Goal: Complete application form

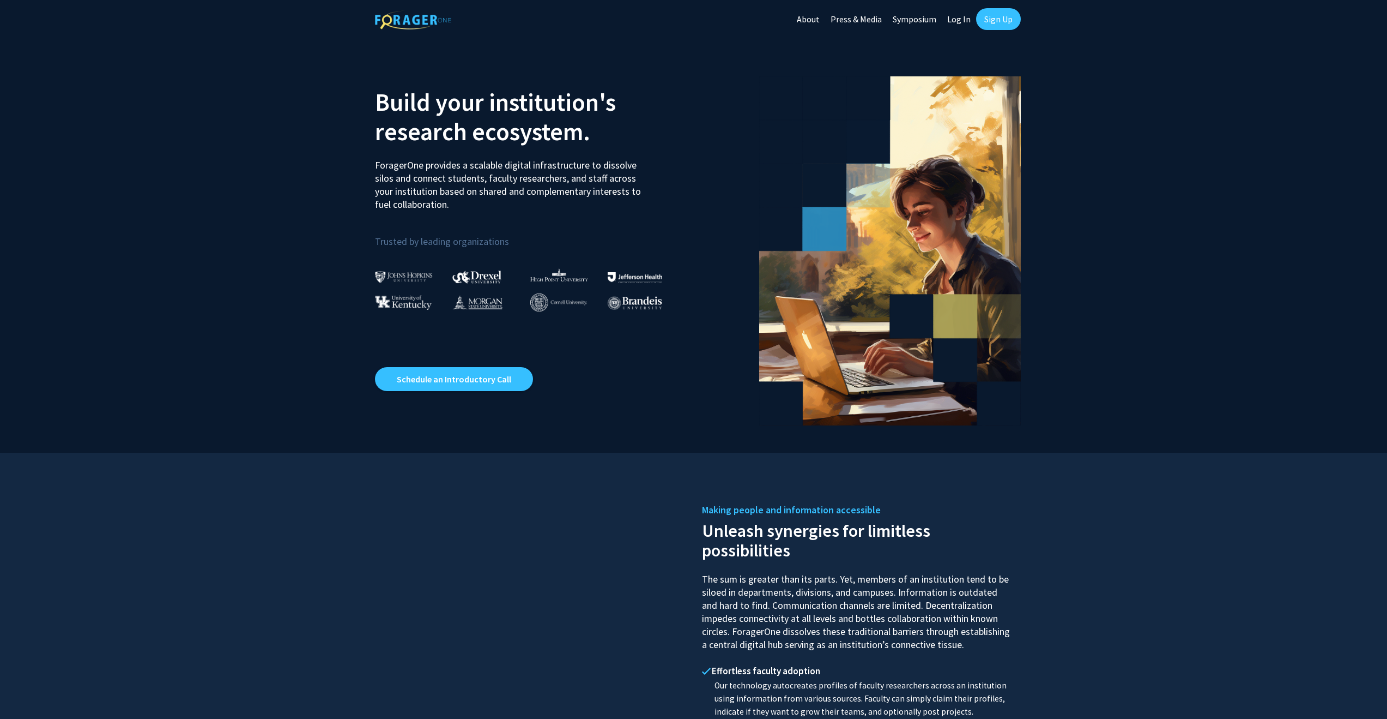
click at [965, 21] on link "Log In" at bounding box center [959, 19] width 34 height 38
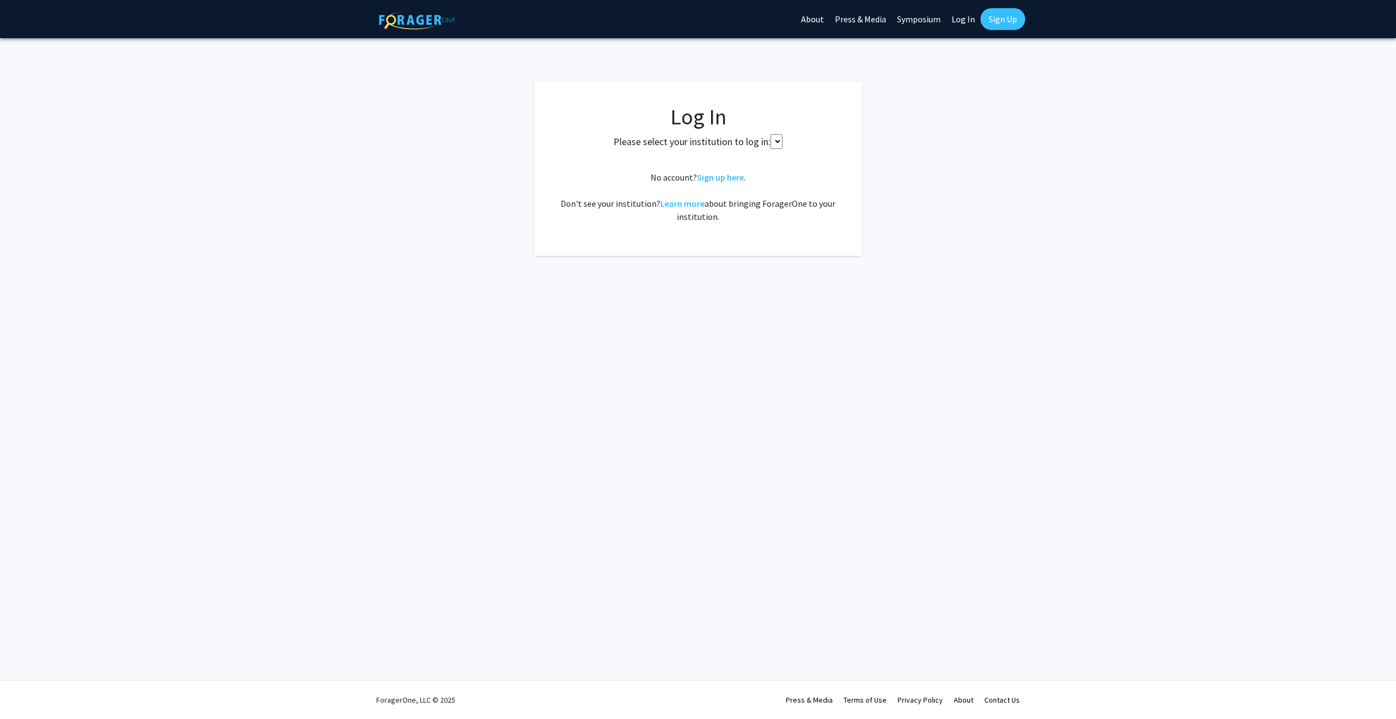
select select
click at [724, 156] on span "Select your institution" at bounding box center [700, 160] width 213 height 22
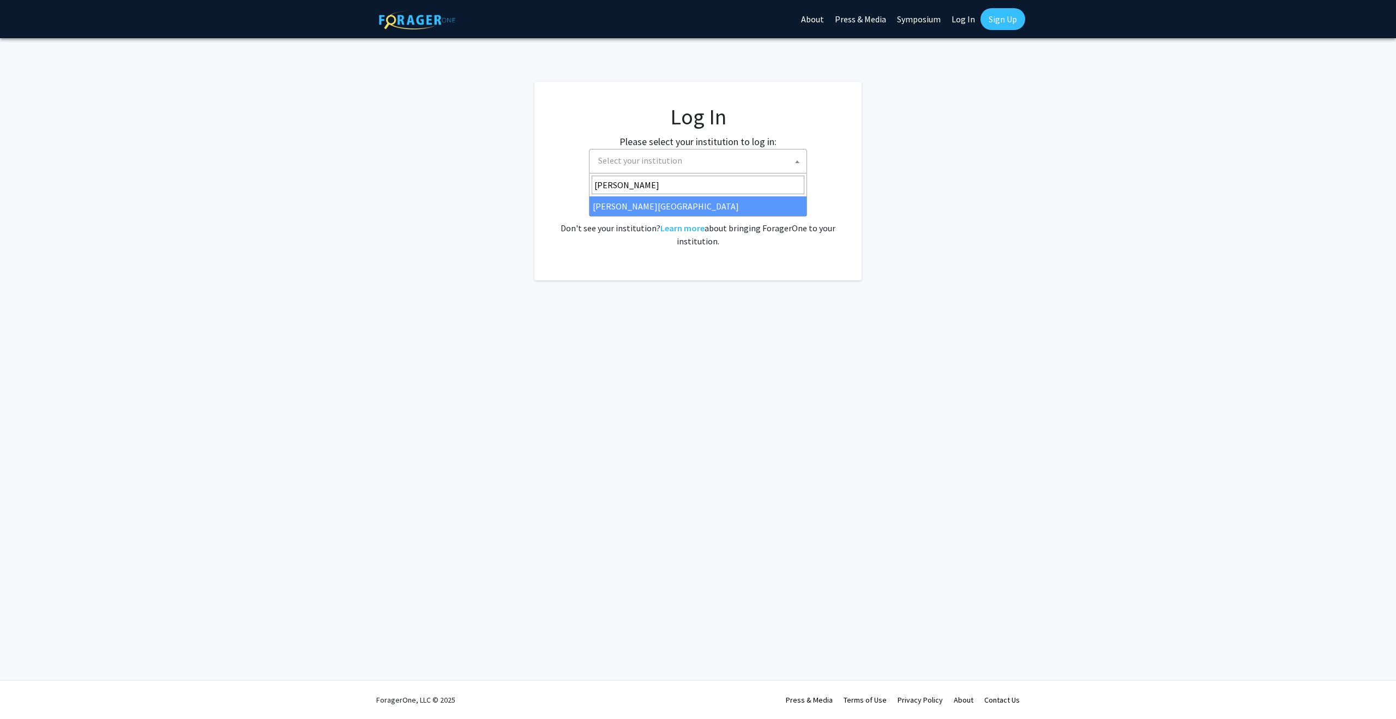
type input "thomas"
select select "24"
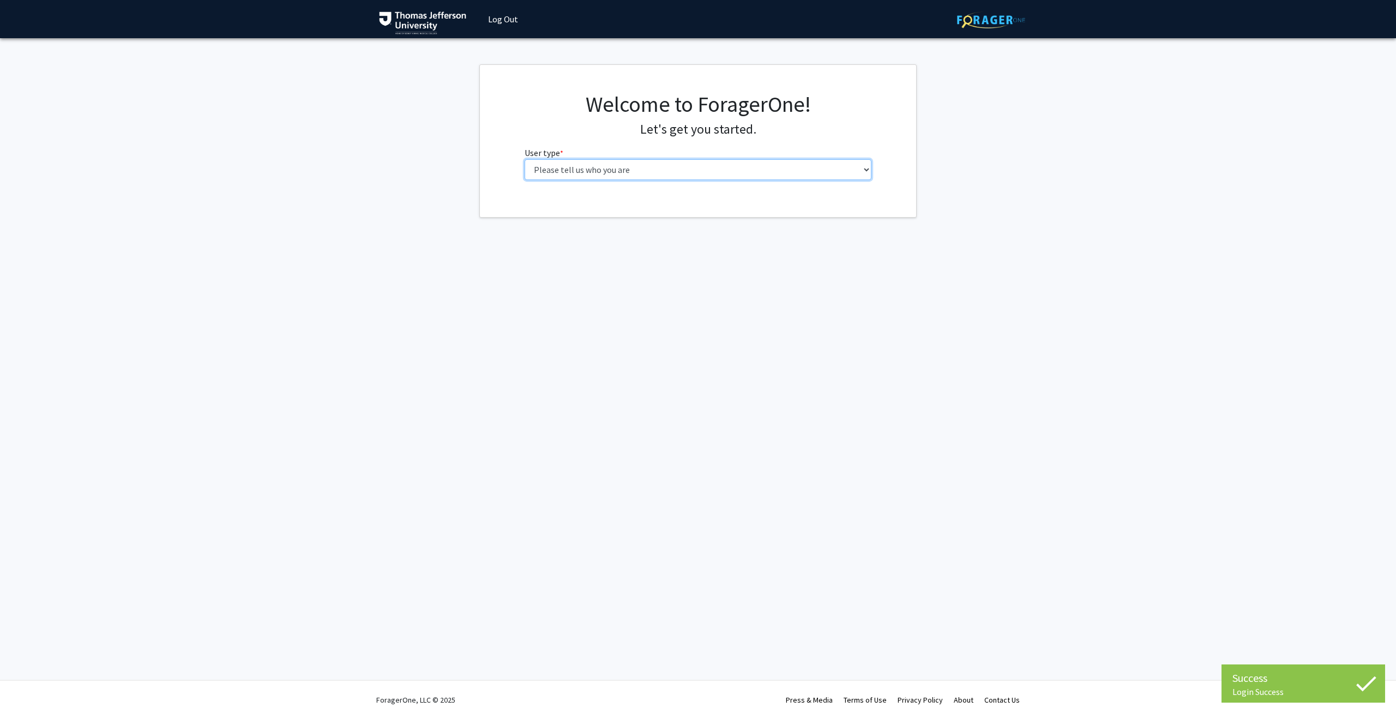
click at [777, 168] on select "Please tell us who you are Undergraduate Student Master's Student Doctoral Cand…" at bounding box center [697, 169] width 347 height 21
select select "5: faculty"
click at [524, 159] on select "Please tell us who you are Undergraduate Student Master's Student Doctoral Cand…" at bounding box center [697, 169] width 347 height 21
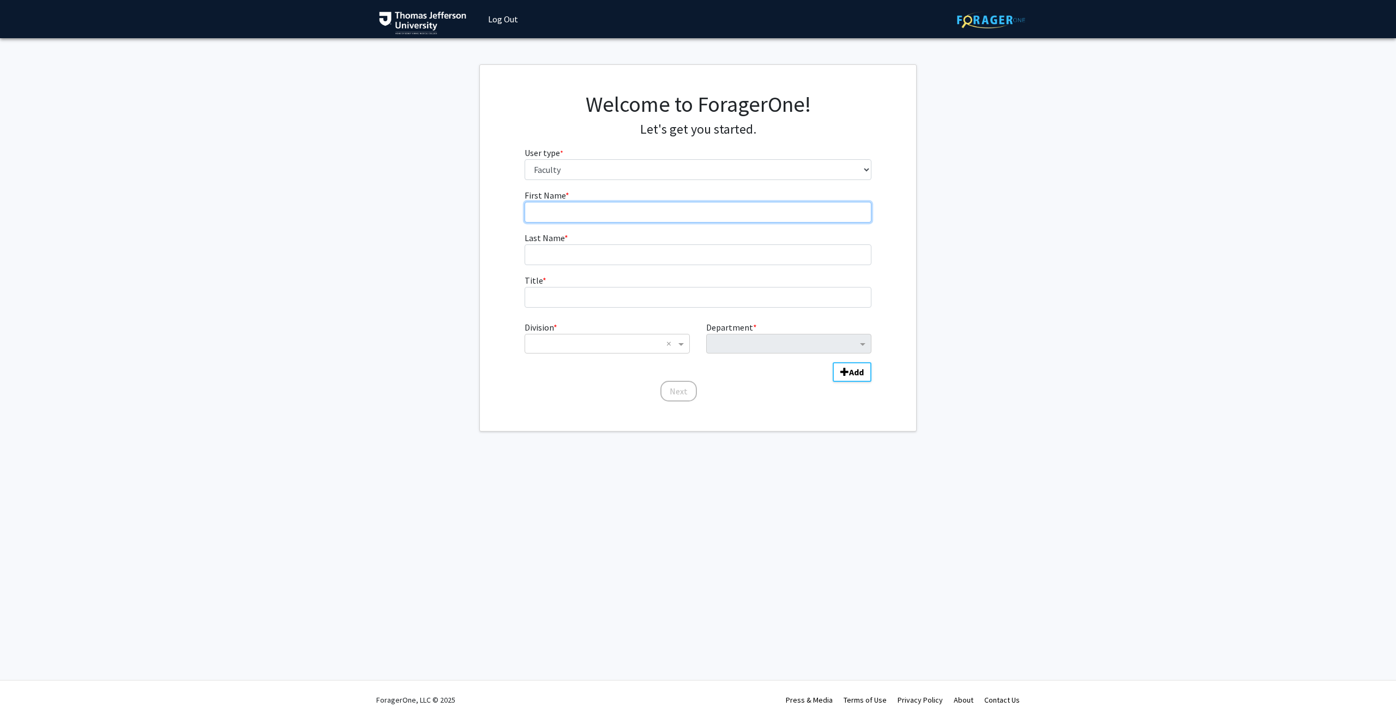
click at [751, 215] on input "First Name * required" at bounding box center [697, 212] width 347 height 21
type input "[PERSON_NAME]"
click at [635, 306] on input "Title * required" at bounding box center [697, 297] width 347 height 21
type input "Assistant Professor/Coordinator of Clinical Education"
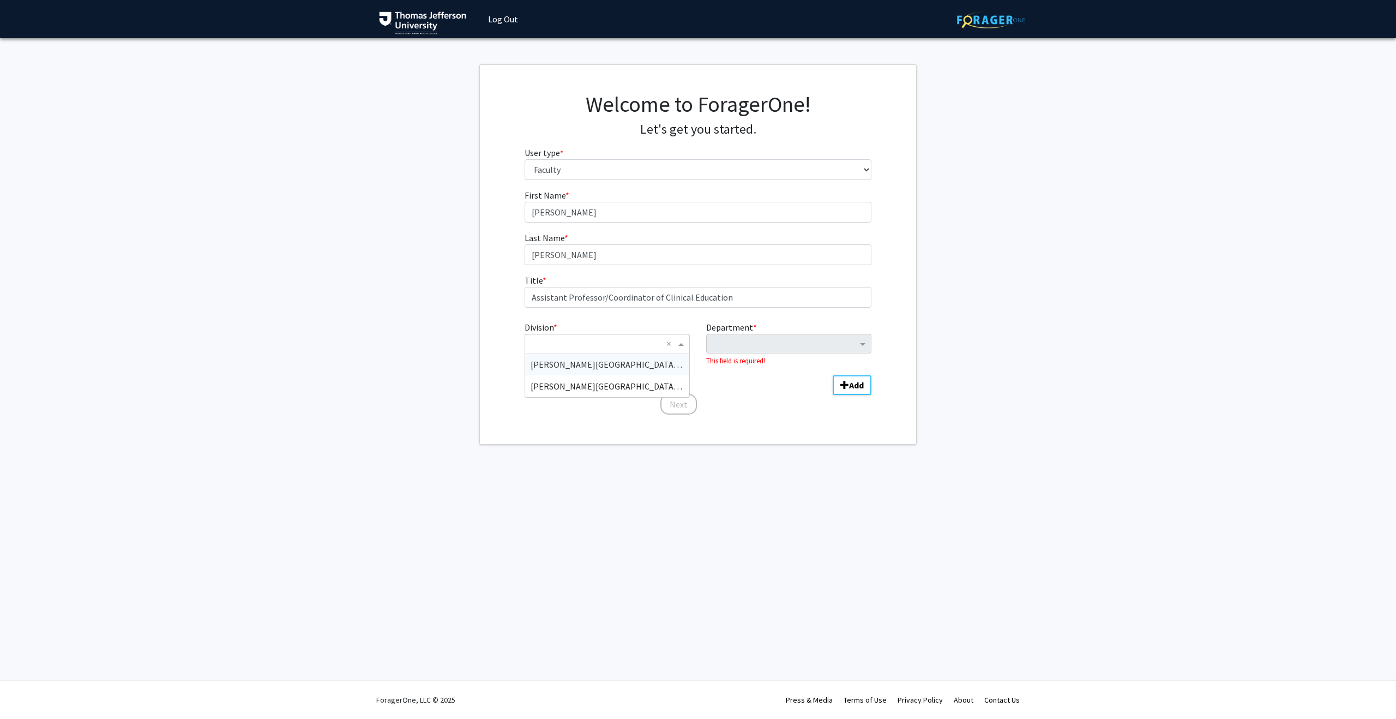
click at [660, 336] on div "× ×" at bounding box center [606, 344] width 165 height 20
click at [630, 385] on span "[PERSON_NAME][GEOGRAPHIC_DATA] (TJU)" at bounding box center [614, 386] width 168 height 11
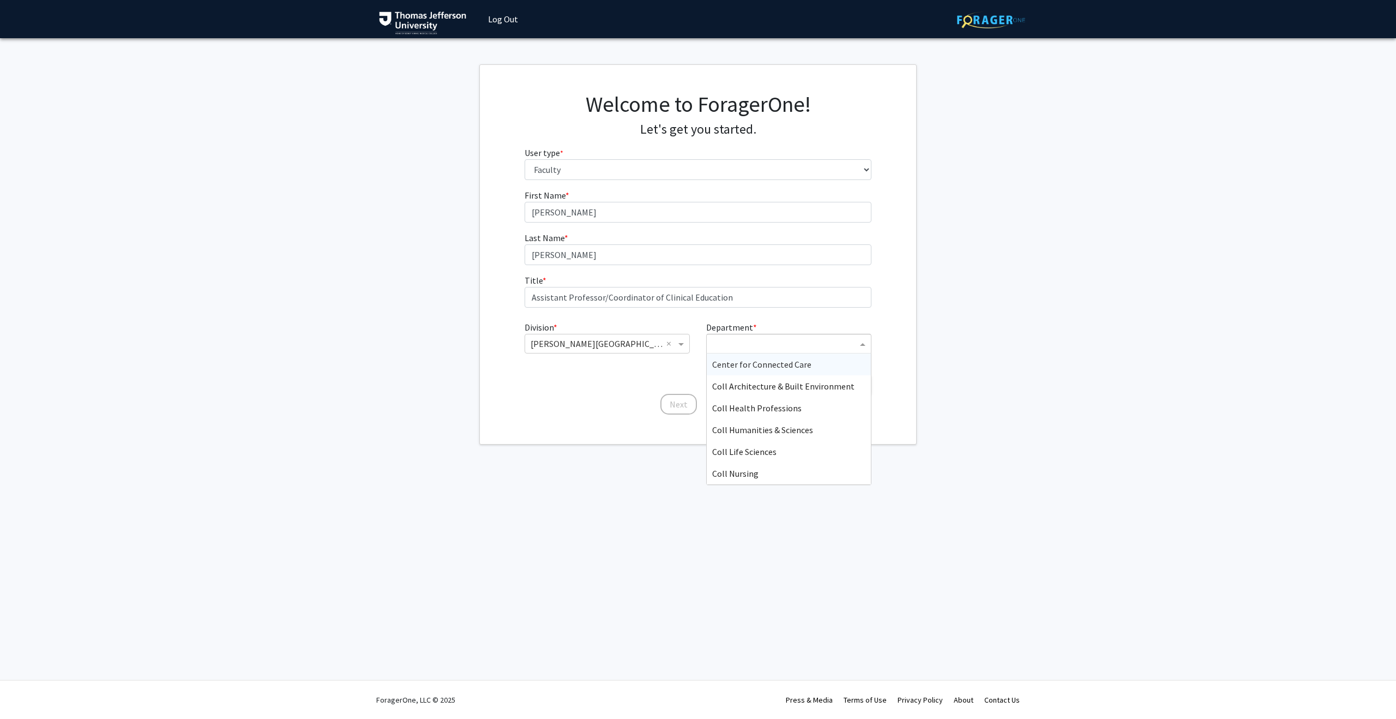
click at [760, 348] on input "Department" at bounding box center [784, 343] width 145 height 13
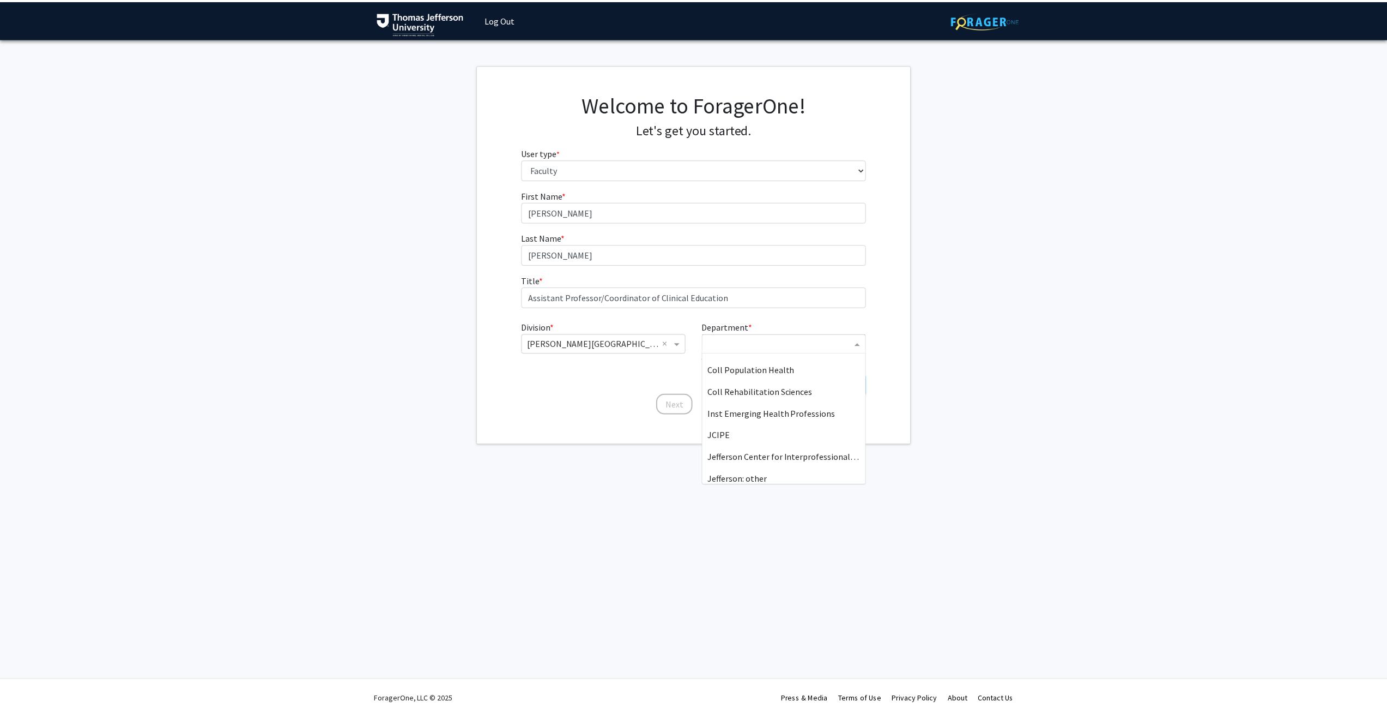
scroll to position [156, 0]
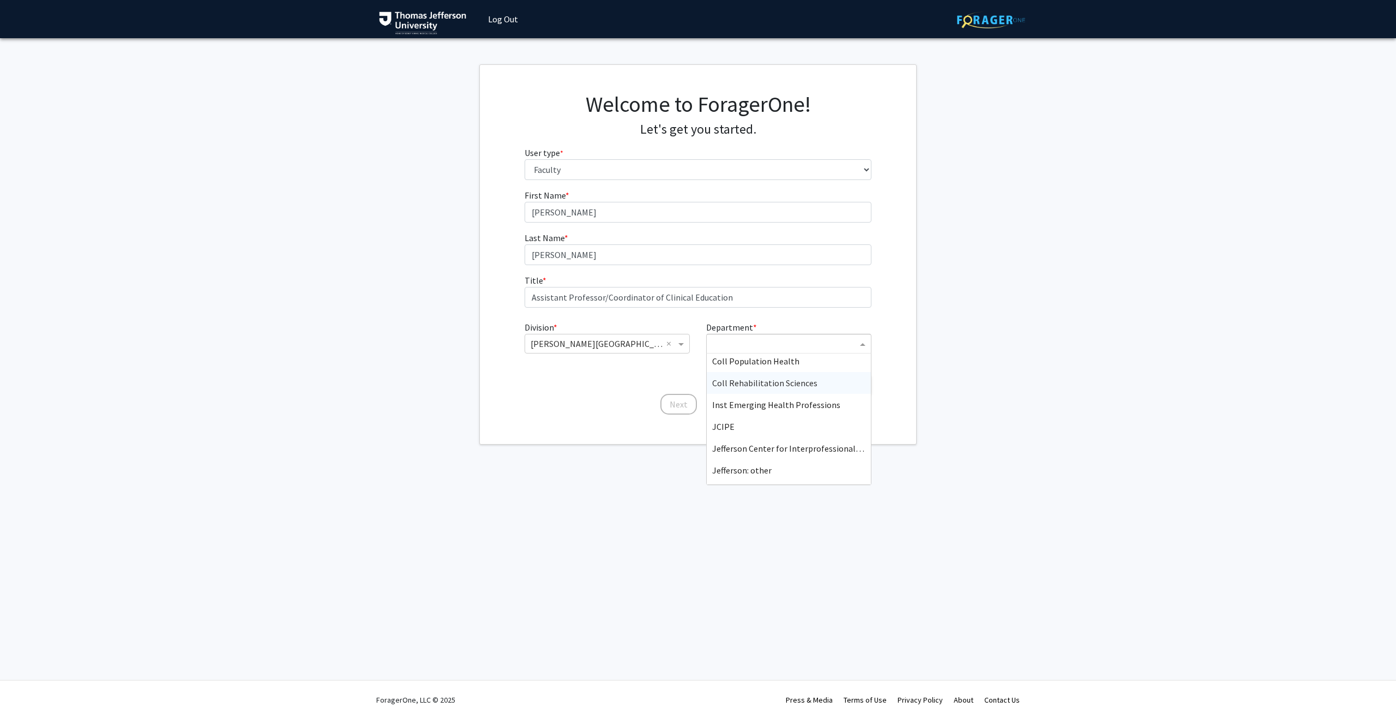
click at [768, 382] on span "Coll Rehabilitation Sciences" at bounding box center [764, 382] width 105 height 11
click at [840, 376] on span "Add Division/Department" at bounding box center [844, 371] width 9 height 9
click at [629, 381] on input "Division" at bounding box center [595, 380] width 131 height 13
click at [799, 418] on div "Next" at bounding box center [697, 423] width 347 height 11
click at [816, 388] on div "Department" at bounding box center [779, 382] width 138 height 15
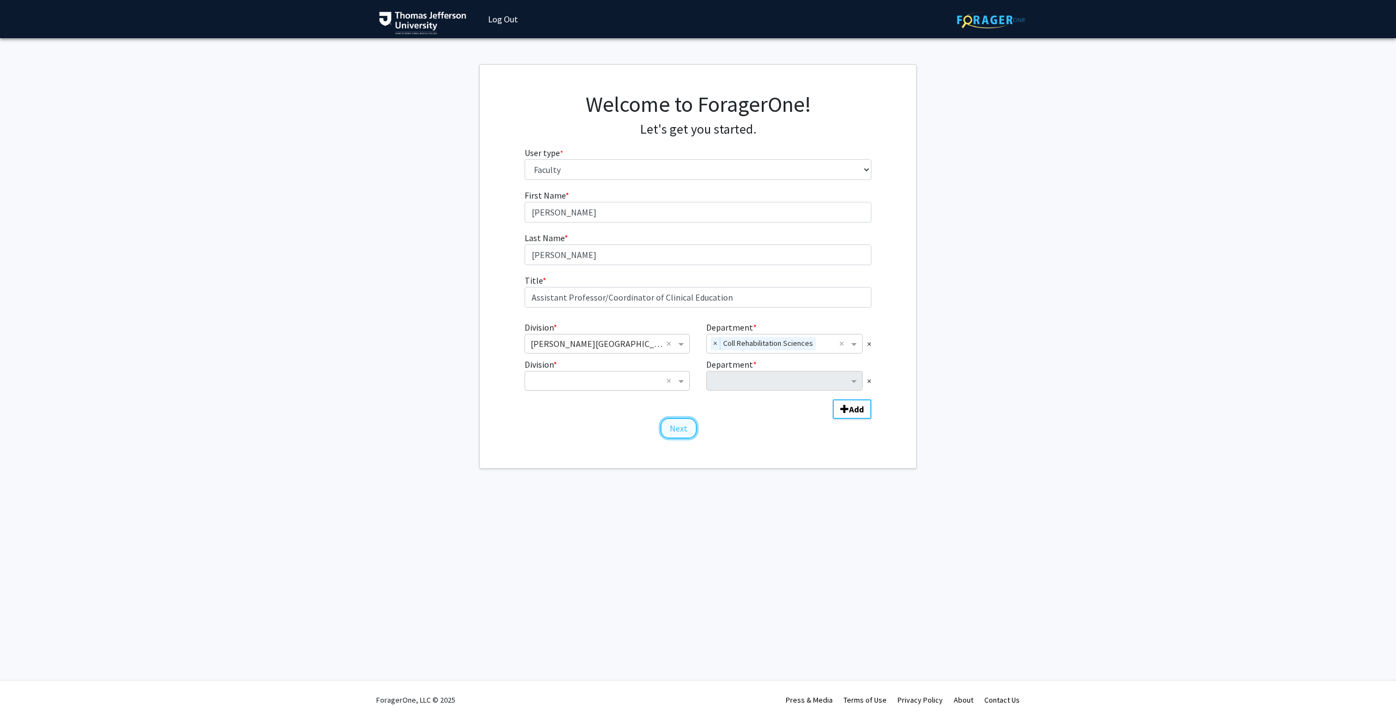
click at [686, 431] on button "Next" at bounding box center [678, 428] width 37 height 21
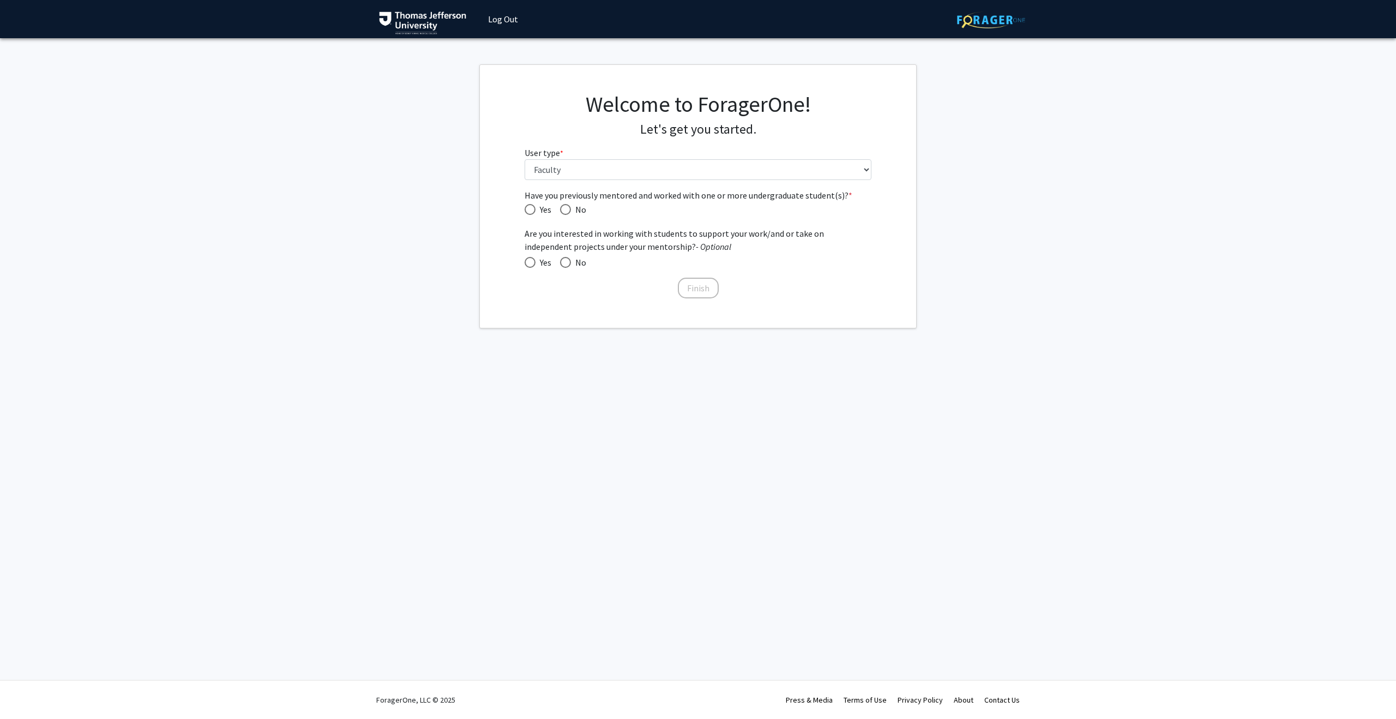
click at [538, 210] on span "Yes" at bounding box center [543, 209] width 16 height 13
click at [535, 210] on input "Yes" at bounding box center [529, 209] width 11 height 11
radio input "true"
click at [537, 257] on span "Yes" at bounding box center [543, 262] width 16 height 13
click at [535, 257] on input "Yes" at bounding box center [529, 262] width 11 height 11
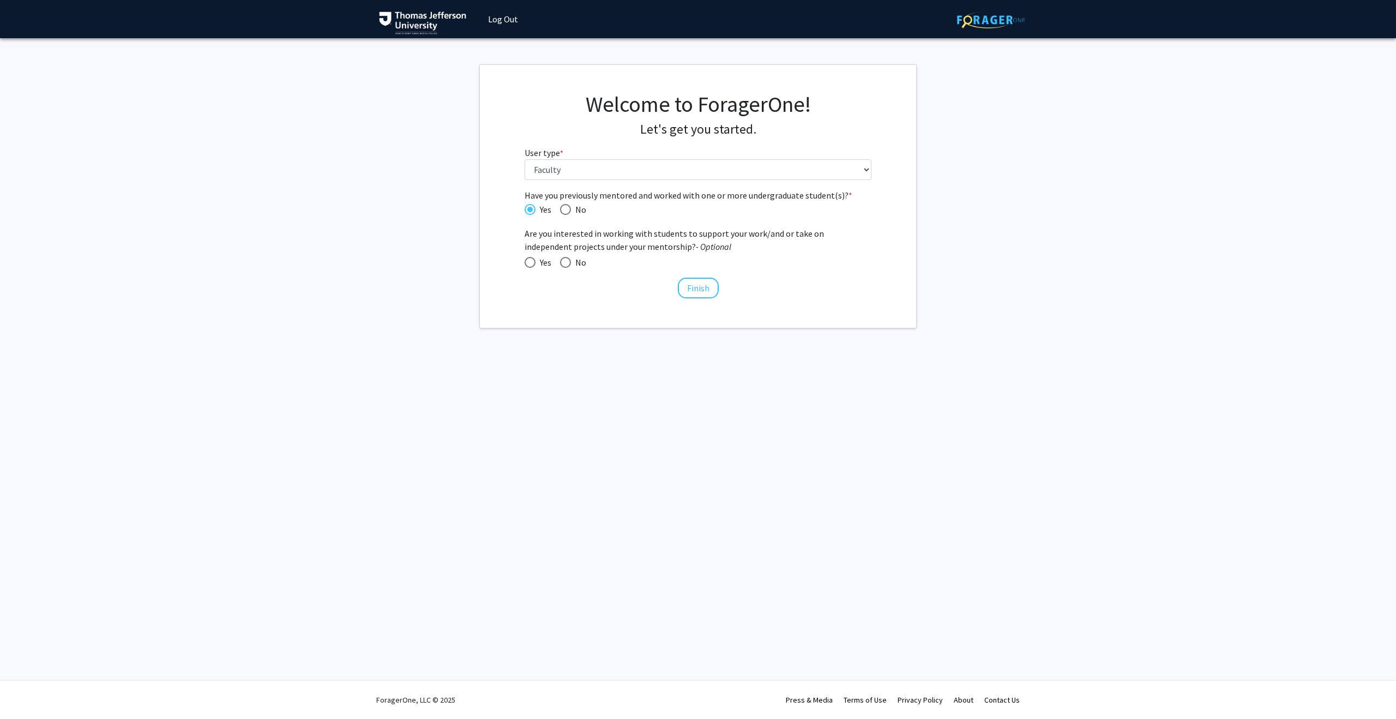
radio input "true"
click at [709, 289] on button "Finish" at bounding box center [698, 287] width 41 height 21
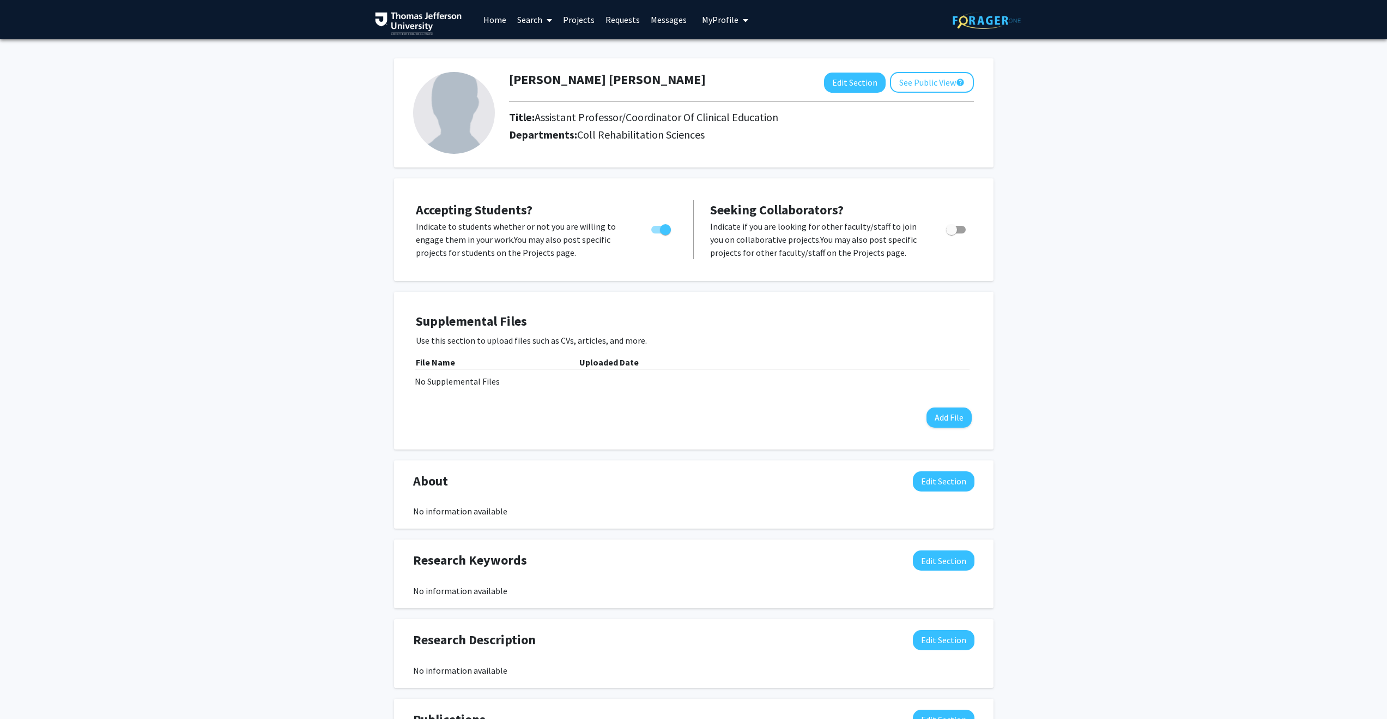
click at [964, 228] on span "Toggle" at bounding box center [956, 230] width 20 height 8
click at [952, 233] on input "Toggle" at bounding box center [951, 233] width 1 height 1
checkbox input "true"
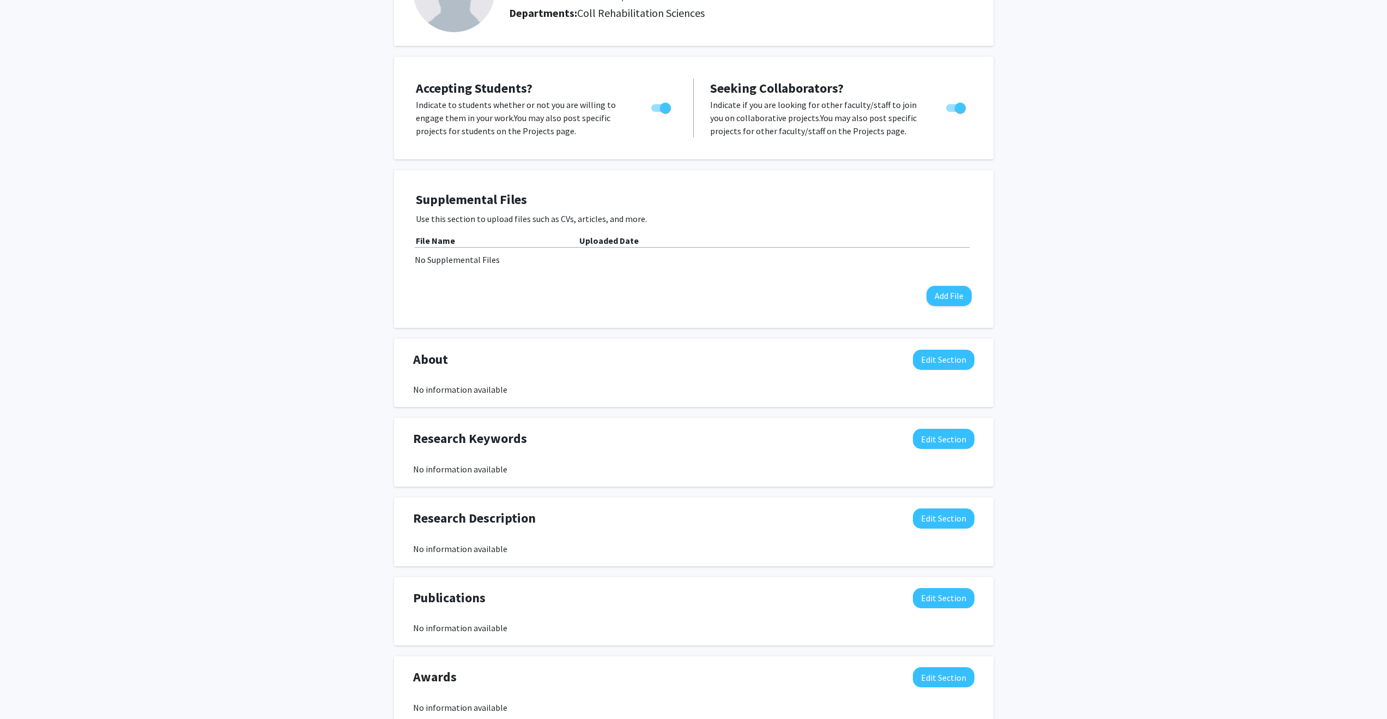
scroll to position [196, 0]
